Goal: Navigation & Orientation: Find specific page/section

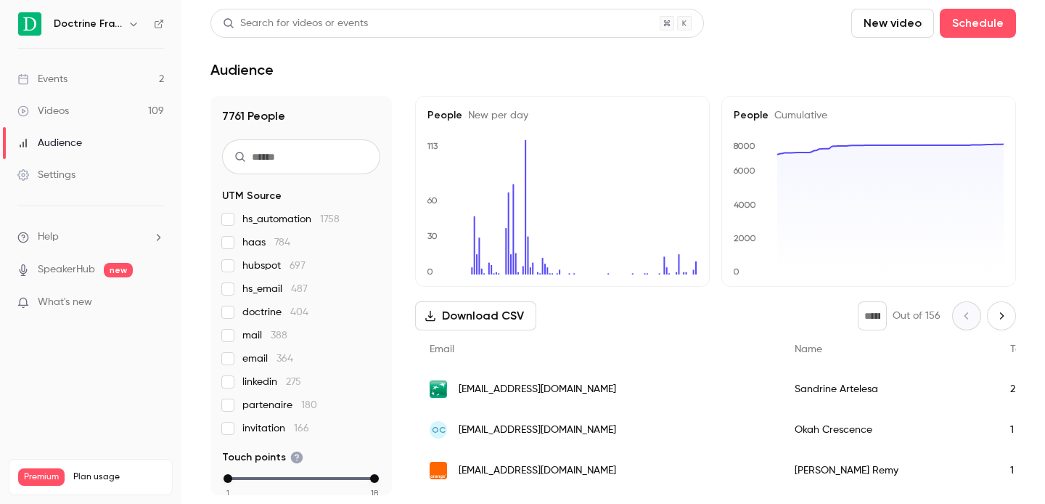
click at [132, 25] on icon "button" at bounding box center [133, 24] width 7 height 4
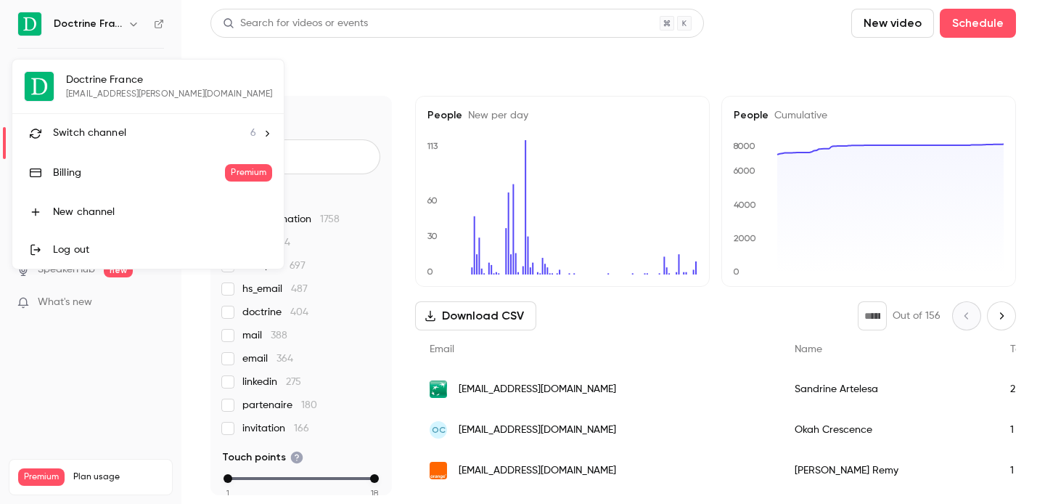
click at [120, 133] on span "Switch channel" at bounding box center [89, 133] width 73 height 15
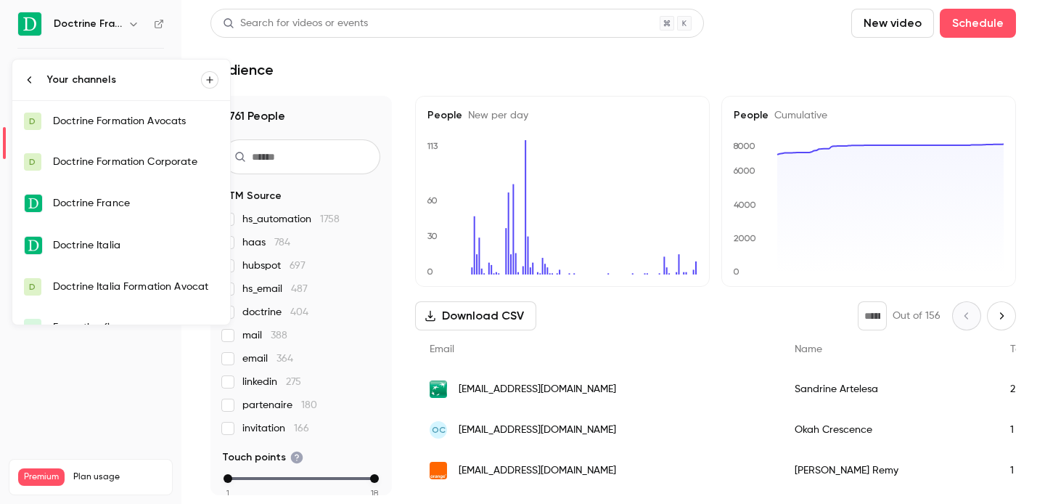
click at [154, 166] on div "Doctrine Formation Corporate" at bounding box center [135, 162] width 165 height 15
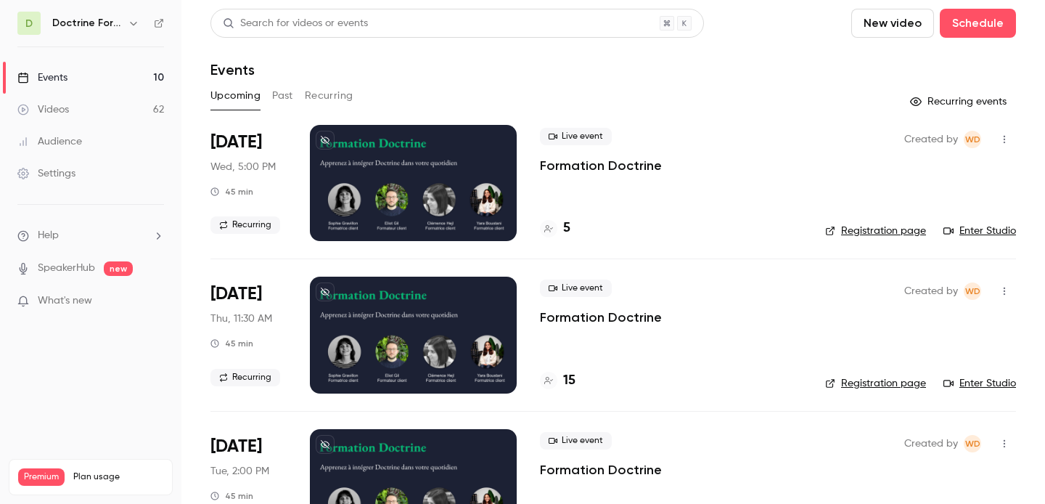
click at [978, 231] on link "Enter Studio" at bounding box center [979, 230] width 73 height 15
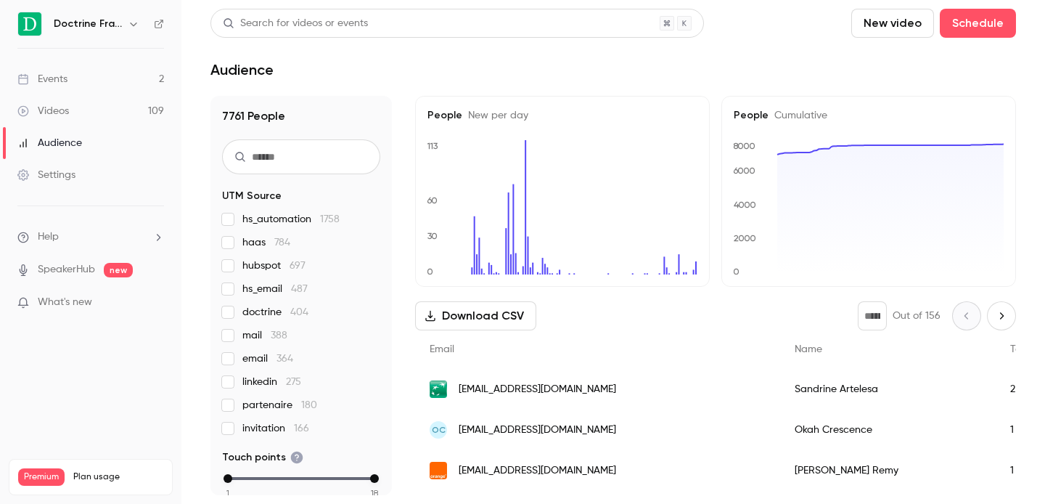
click at [134, 18] on icon "button" at bounding box center [134, 24] width 12 height 12
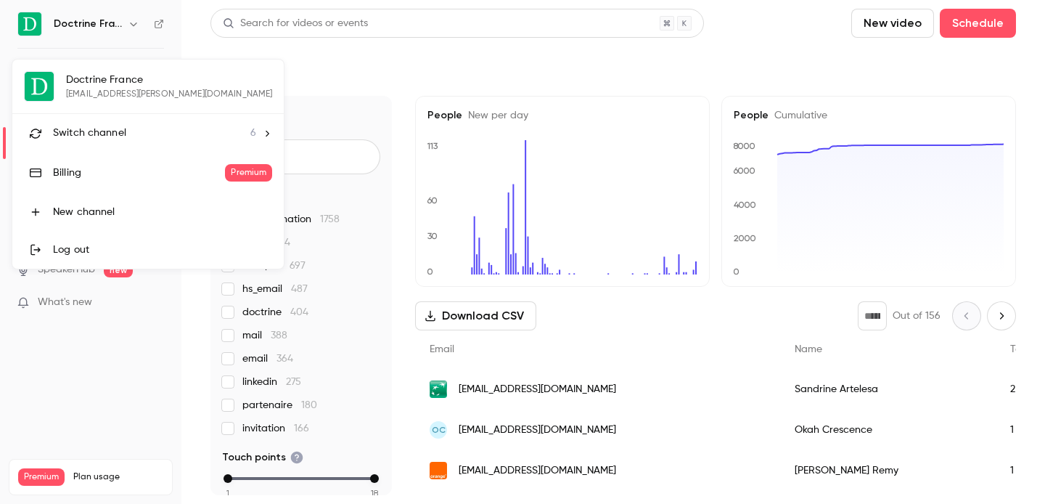
click at [120, 130] on span "Switch channel" at bounding box center [89, 133] width 73 height 15
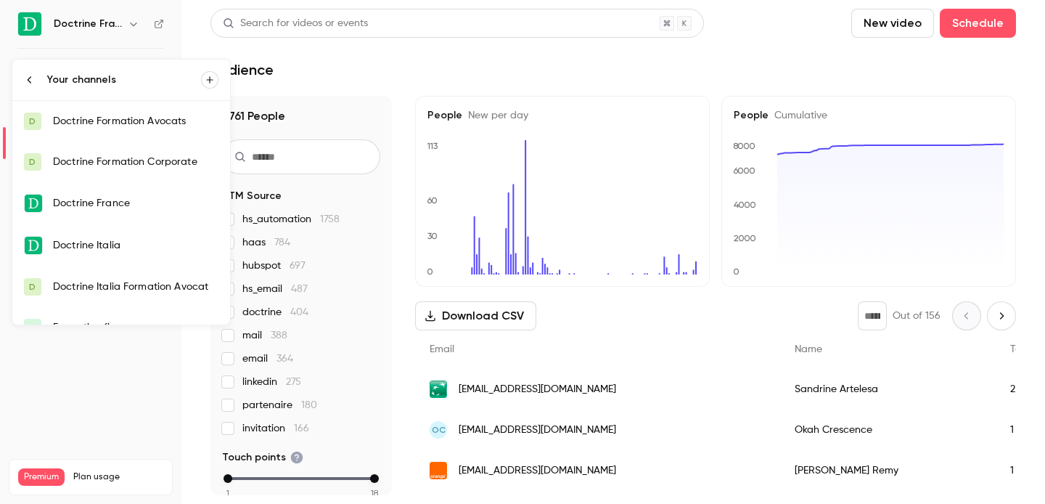
click at [118, 150] on link "D Doctrine Formation Corporate" at bounding box center [121, 161] width 218 height 41
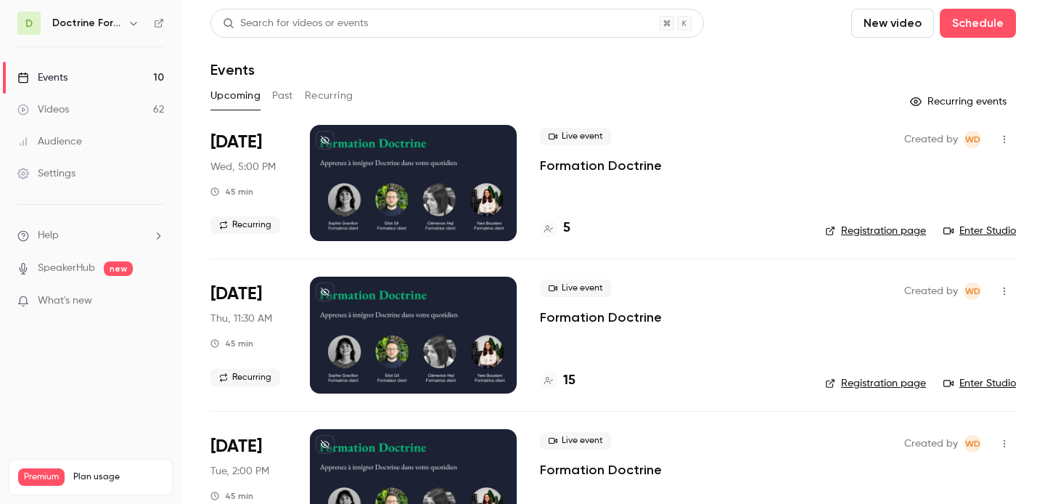
click at [995, 231] on link "Enter Studio" at bounding box center [979, 230] width 73 height 15
